Goal: Find specific page/section: Find specific page/section

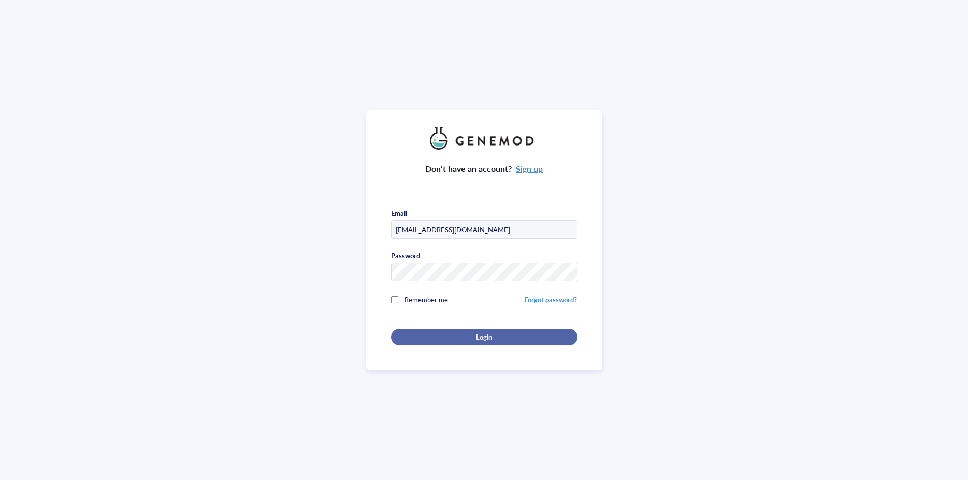
type input "[EMAIL_ADDRESS][DOMAIN_NAME]"
click at [460, 332] on div "Login" at bounding box center [483, 336] width 153 height 9
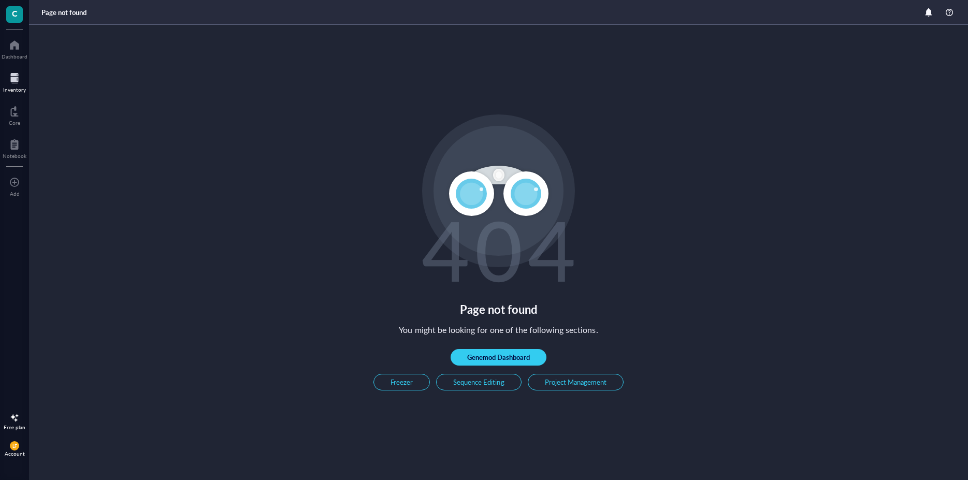
click at [10, 83] on div at bounding box center [14, 78] width 23 height 17
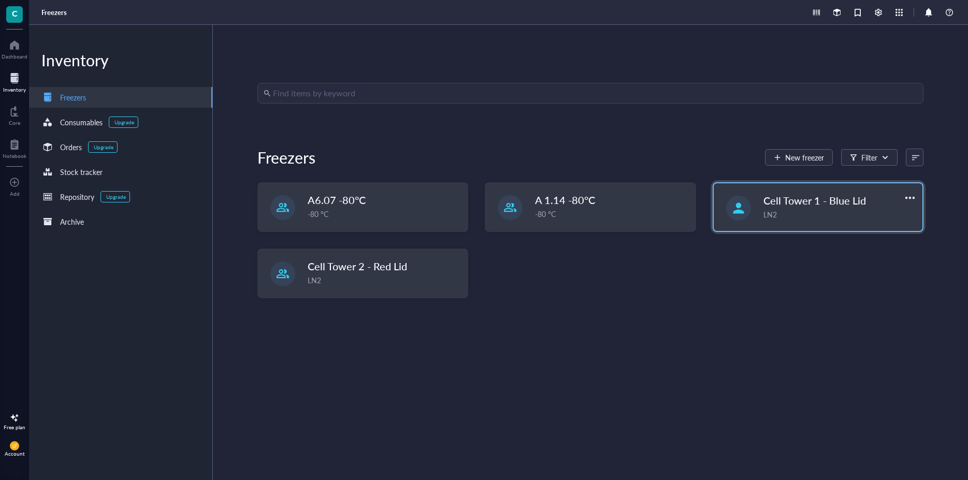
click at [747, 207] on div "Cell Tower 1 - Blue Lid LN2" at bounding box center [817, 207] width 209 height 48
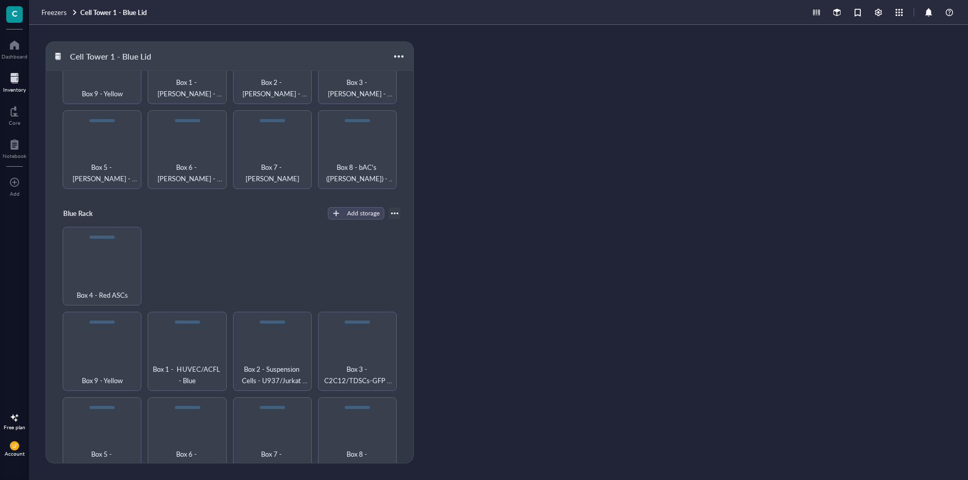
scroll to position [196, 0]
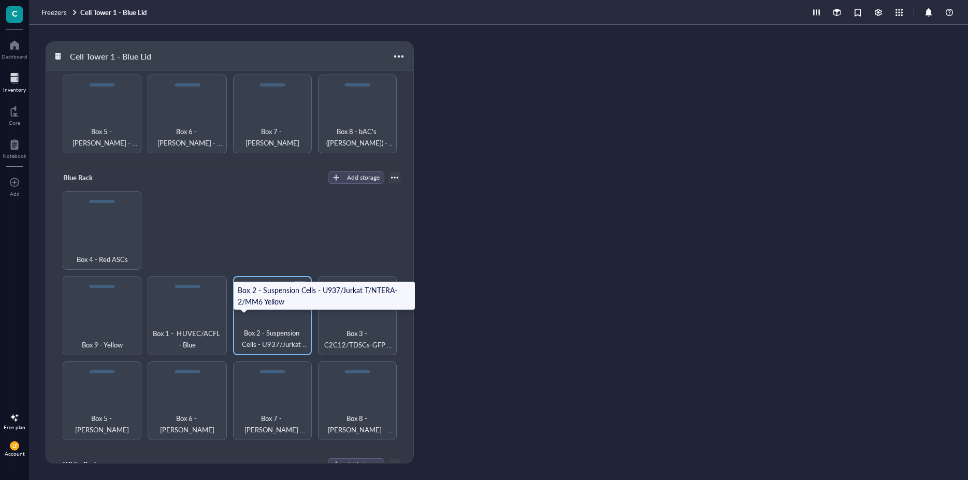
click at [260, 328] on span "Box 2 - Suspension Cells - U937/Jurkat T/NTERA-2/MM6 Yellow" at bounding box center [272, 338] width 68 height 23
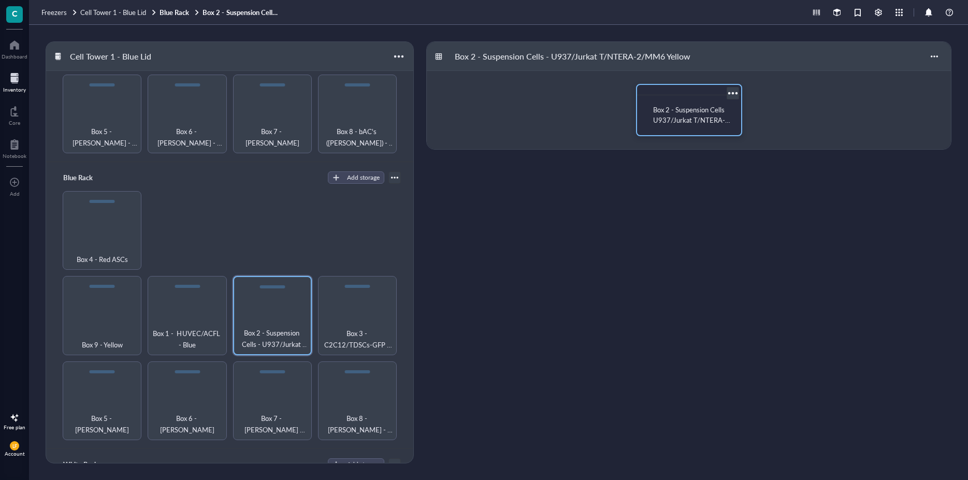
click at [665, 122] on span "Box 2 - Suspension Cells U937/Jurkat T/NTERA-2/MM6- Yellow" at bounding box center [691, 120] width 77 height 31
